Goal: Task Accomplishment & Management: Manage account settings

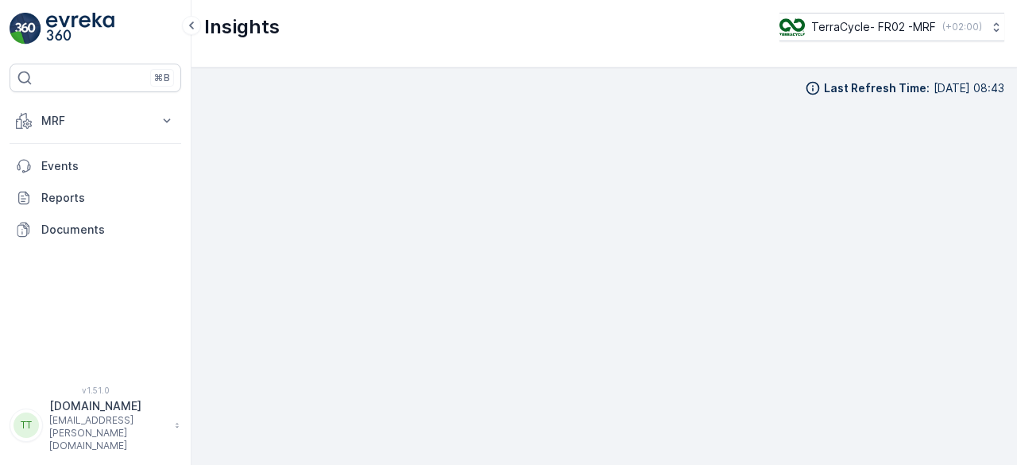
click at [71, 438] on p "[EMAIL_ADDRESS][PERSON_NAME][DOMAIN_NAME]" at bounding box center [108, 433] width 118 height 38
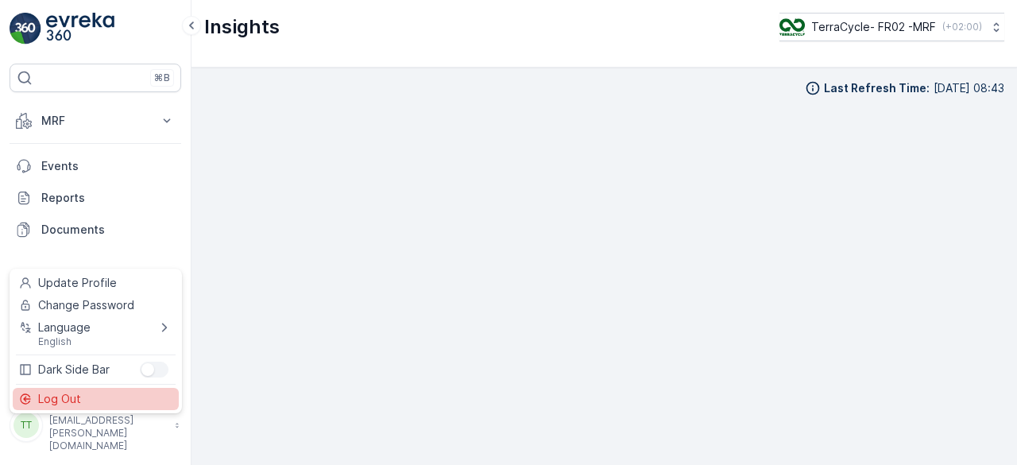
click at [68, 400] on span "Log Out" at bounding box center [59, 399] width 43 height 16
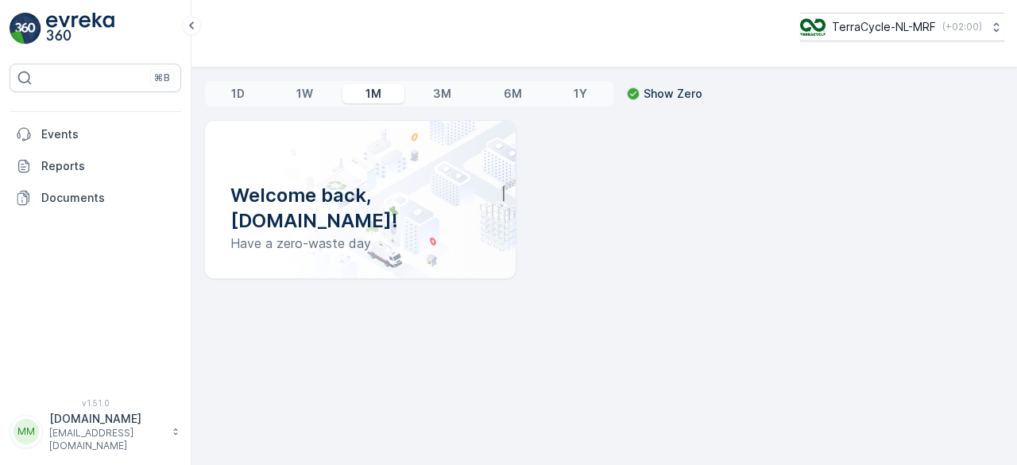
click at [81, 427] on p "MRF.NL" at bounding box center [106, 419] width 114 height 16
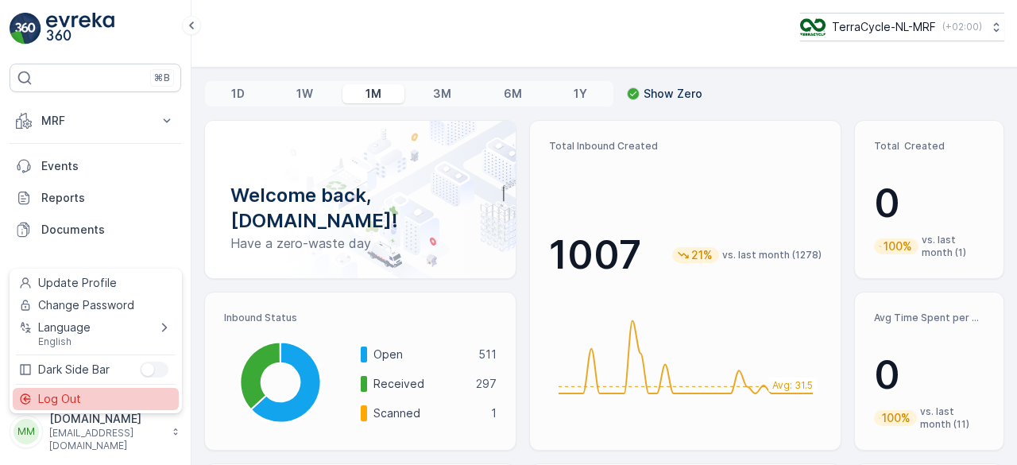
click at [79, 396] on div "Log Out" at bounding box center [96, 399] width 166 height 22
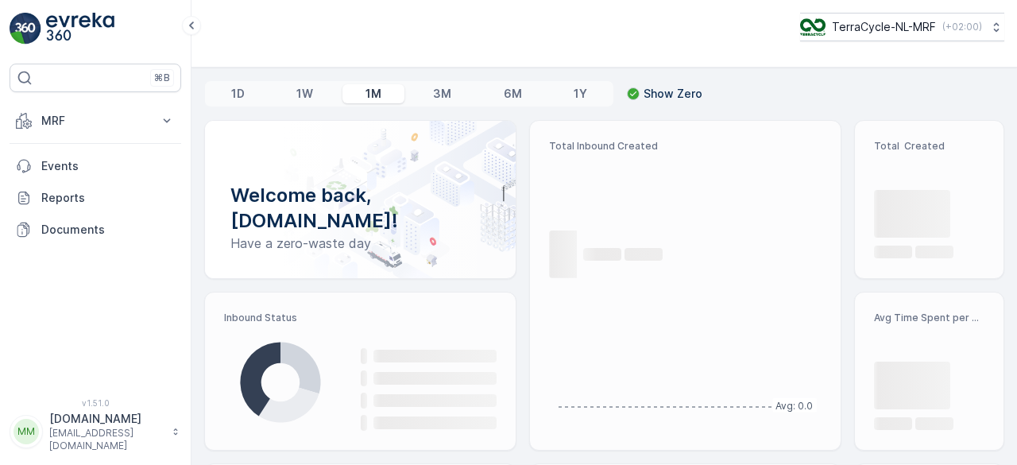
click at [70, 439] on p "clemence.vasseu@terracycle.com" at bounding box center [106, 439] width 114 height 25
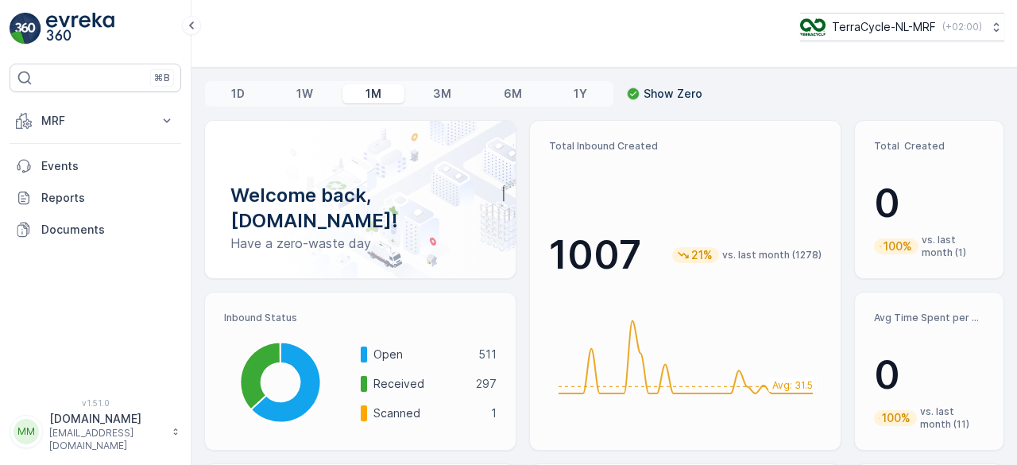
click at [57, 423] on p "MRF.NL" at bounding box center [106, 419] width 114 height 16
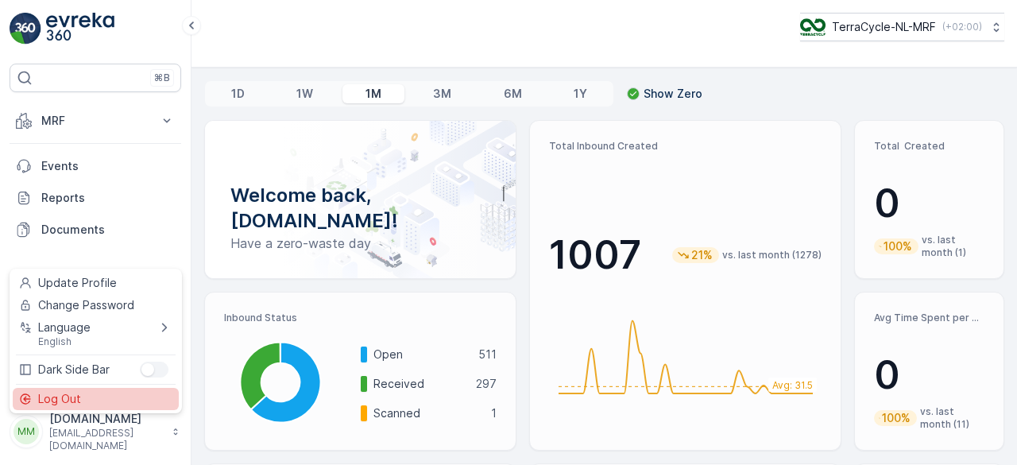
click at [53, 400] on span "Log Out" at bounding box center [59, 399] width 43 height 16
